Goal: Information Seeking & Learning: Check status

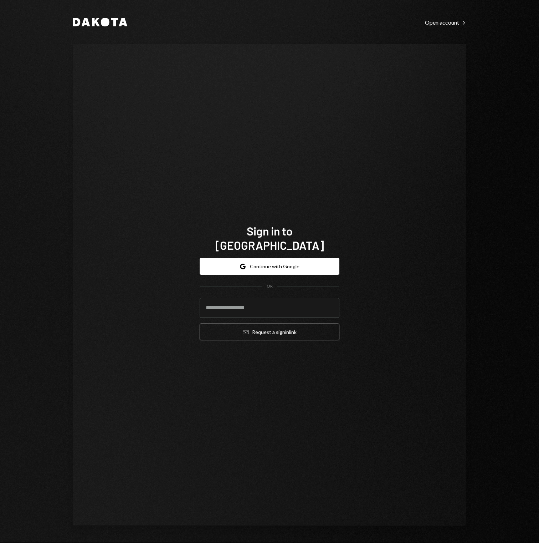
type input "**********"
click at [261, 330] on button "Email Request a sign in link" at bounding box center [270, 331] width 140 height 17
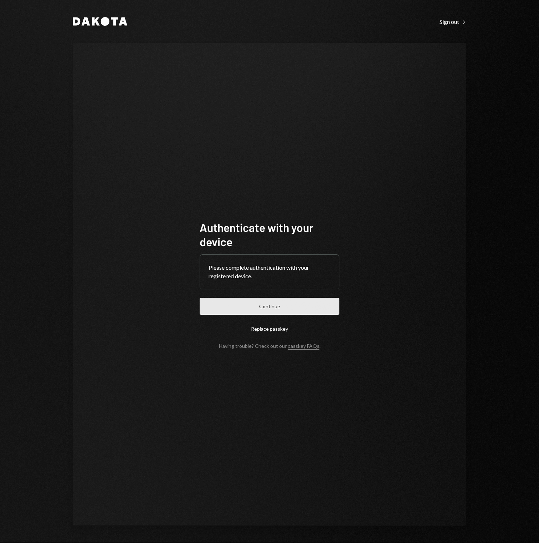
click at [268, 304] on button "Continue" at bounding box center [270, 306] width 140 height 17
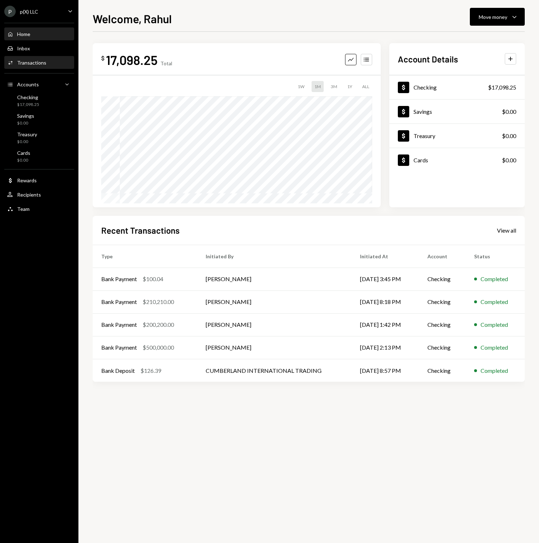
click at [54, 68] on div "Activities Transactions" at bounding box center [39, 63] width 64 height 12
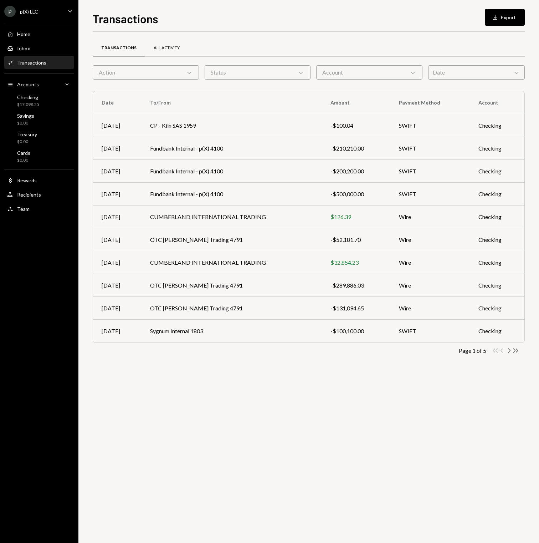
click at [169, 46] on div "All Activity" at bounding box center [167, 48] width 26 height 6
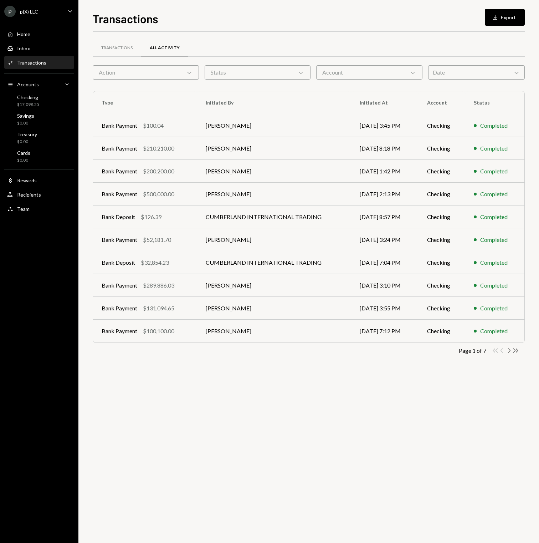
click at [170, 71] on div "Action Chevron Down" at bounding box center [146, 72] width 106 height 14
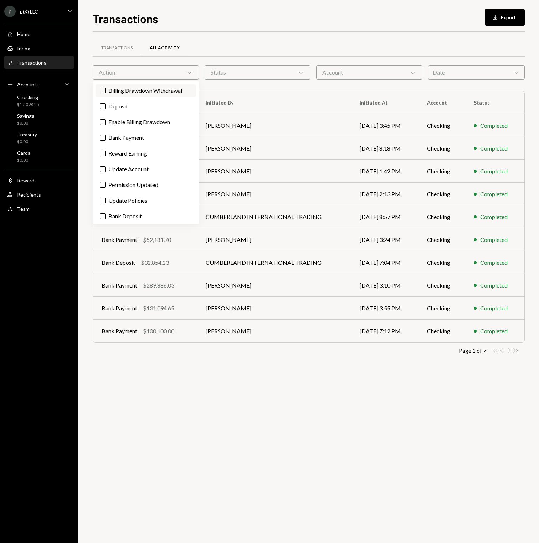
click at [145, 93] on label "Billing Drawdown Withdrawal" at bounding box center [146, 90] width 101 height 13
click at [106, 93] on button "Billing Drawdown Withdrawal" at bounding box center [103, 91] width 6 height 6
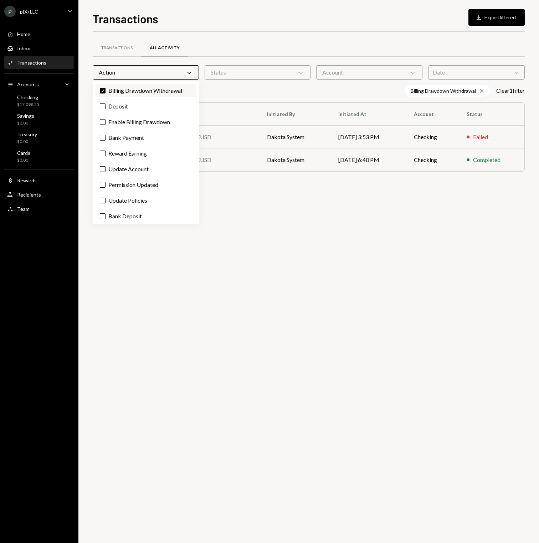
click at [127, 92] on label "Check Billing Drawdown Withdrawal" at bounding box center [146, 90] width 101 height 13
click at [106, 92] on button "Check" at bounding box center [103, 91] width 6 height 6
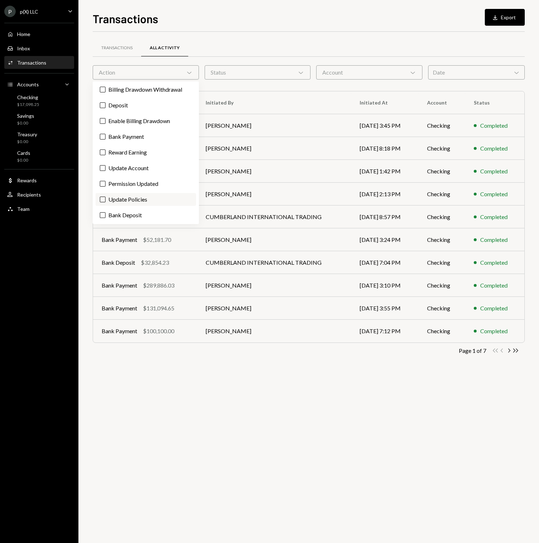
scroll to position [1, 0]
click at [130, 139] on label "Bank Payment" at bounding box center [146, 136] width 101 height 13
click at [106, 139] on button "Bank Payment" at bounding box center [103, 136] width 6 height 6
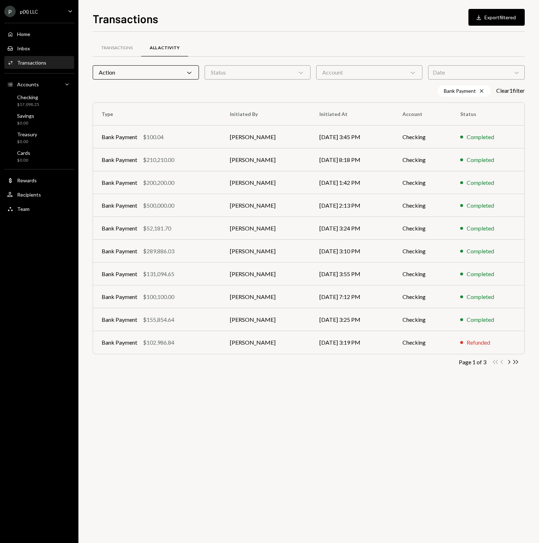
click at [235, 382] on div "Transactions All Activity Action Chevron Down Status Chevron Down Account Chevr…" at bounding box center [309, 213] width 432 height 340
click at [517, 362] on icon "button" at bounding box center [515, 362] width 5 height 4
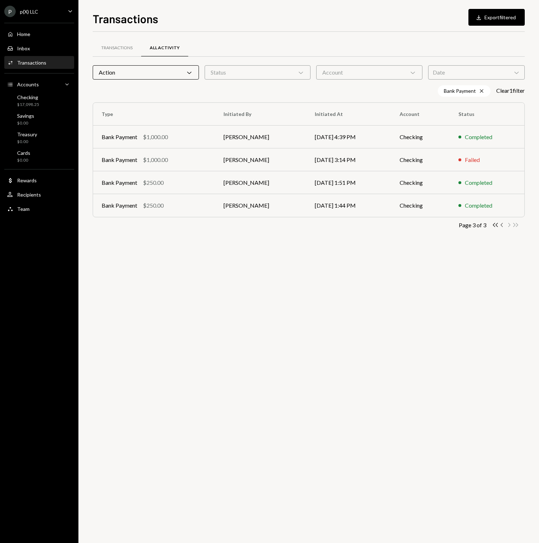
click at [502, 225] on icon "Chevron Left" at bounding box center [502, 224] width 7 height 7
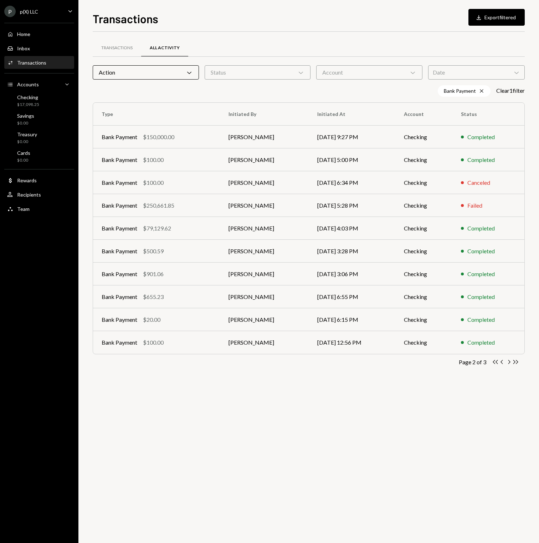
click at [315, 43] on div "Transactions All Activity" at bounding box center [309, 48] width 432 height 18
click at [318, 402] on div "Transactions All Activity Action Chevron Down Status Chevron Down Account Chevr…" at bounding box center [309, 287] width 432 height 511
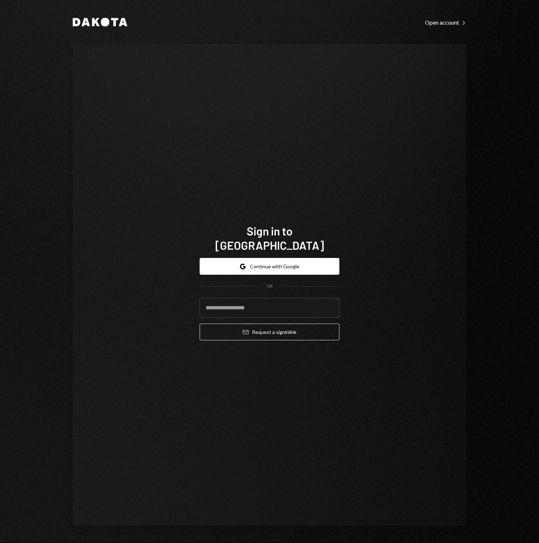
type input "**********"
click at [294, 196] on div "**********" at bounding box center [270, 285] width 394 height 482
